Goal: Task Accomplishment & Management: Manage account settings

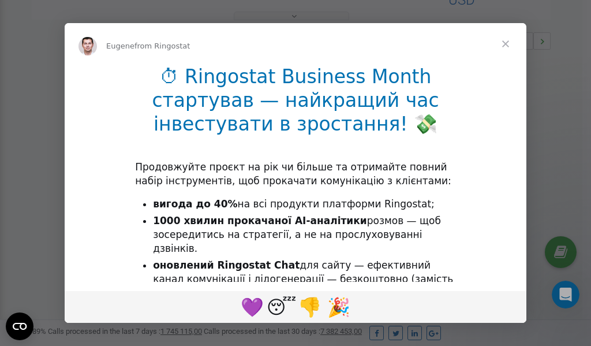
click at [508, 41] on span "Close" at bounding box center [506, 44] width 42 height 42
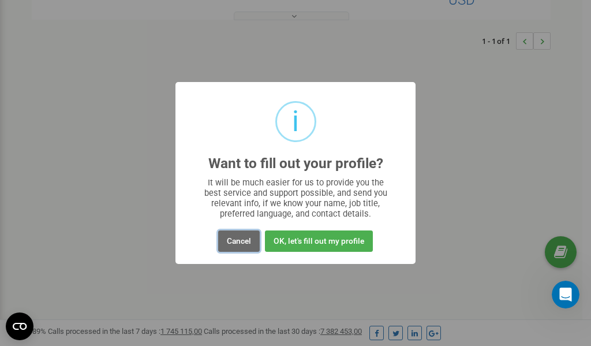
click at [234, 242] on button "Cancel" at bounding box center [239, 240] width 42 height 21
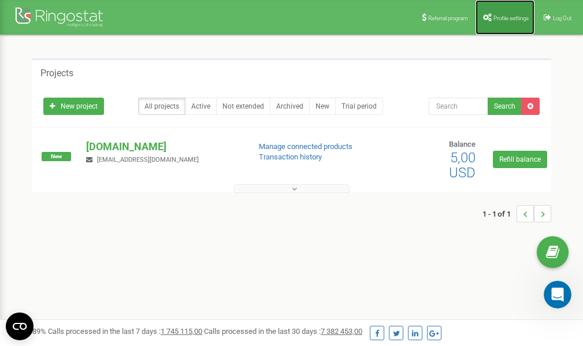
click at [494, 15] on span "Profile settings" at bounding box center [510, 18] width 35 height 6
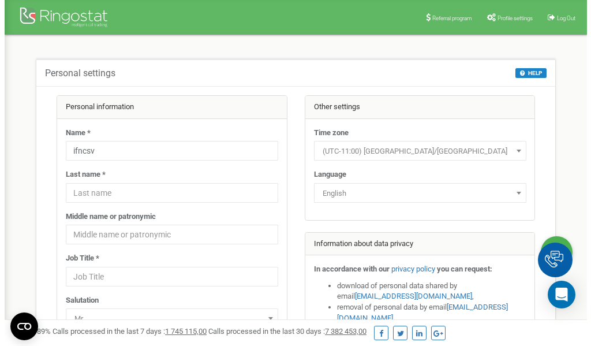
scroll to position [58, 0]
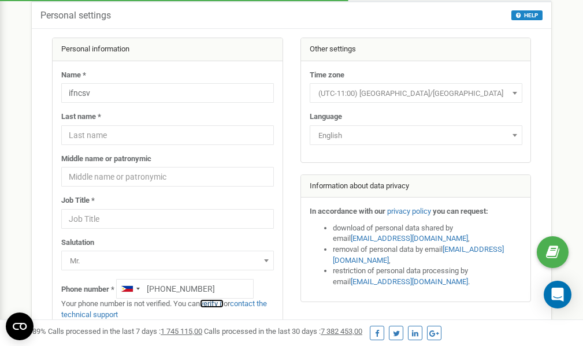
click at [217, 305] on link "verify it" at bounding box center [212, 303] width 24 height 9
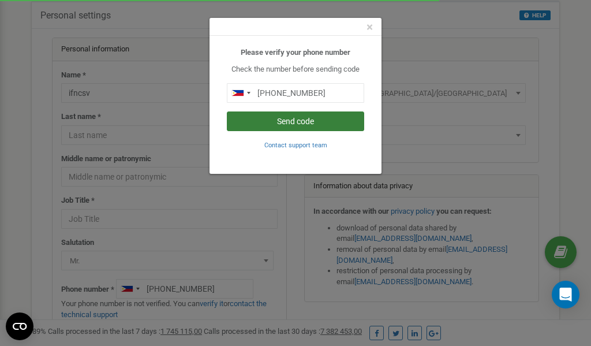
click at [269, 122] on button "Send code" at bounding box center [295, 121] width 137 height 20
